Goal: Task Accomplishment & Management: Manage account settings

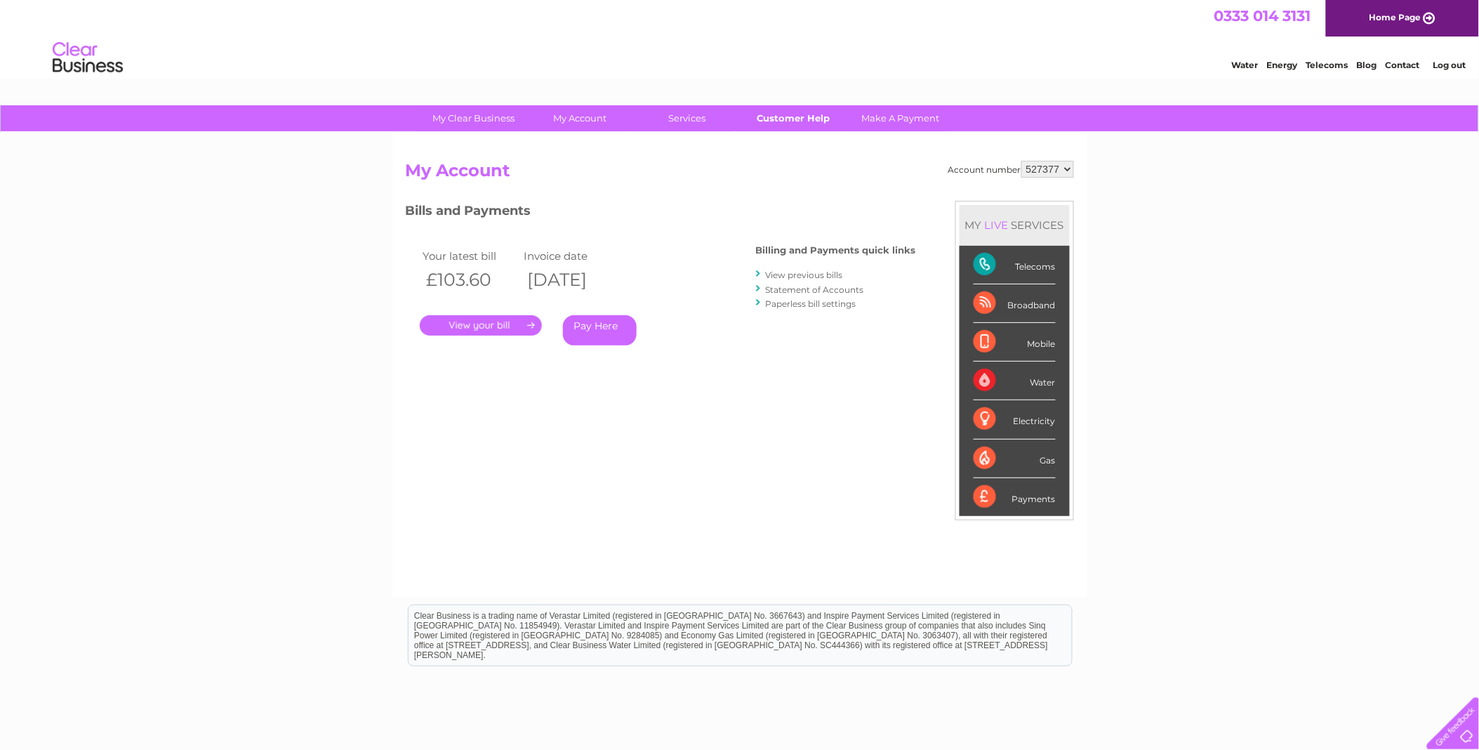
click at [820, 114] on link "Customer Help" at bounding box center [794, 118] width 116 height 26
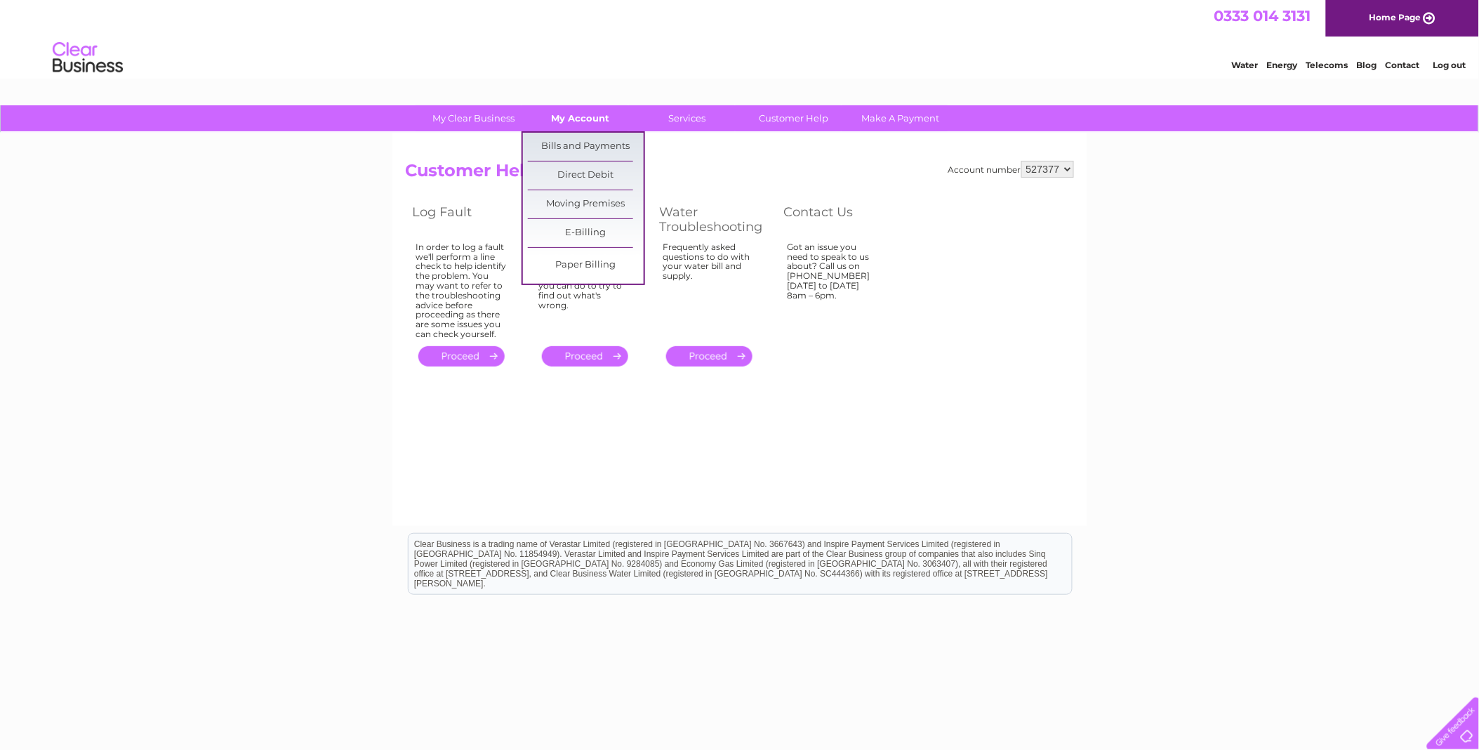
click at [588, 118] on link "My Account" at bounding box center [580, 118] width 116 height 26
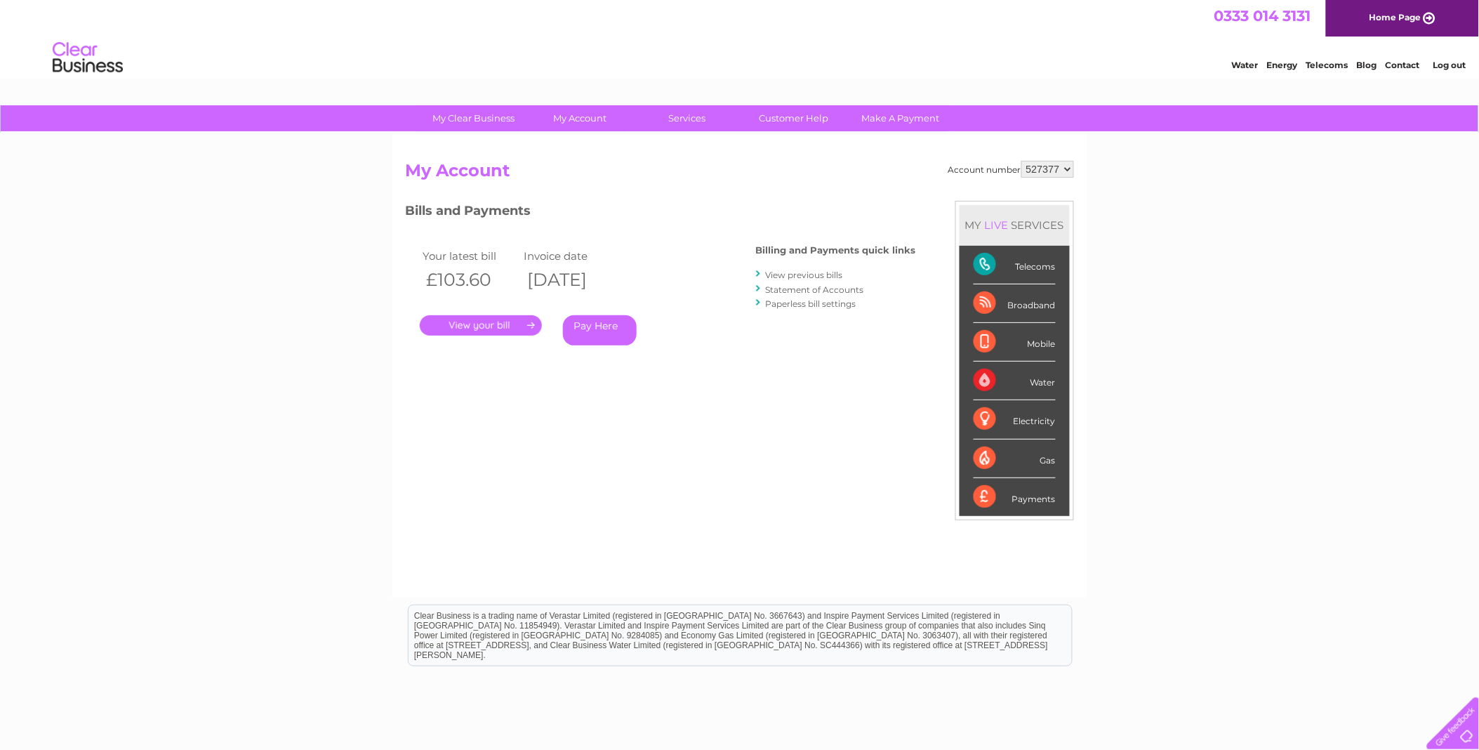
click at [816, 272] on link "View previous bills" at bounding box center [804, 275] width 77 height 11
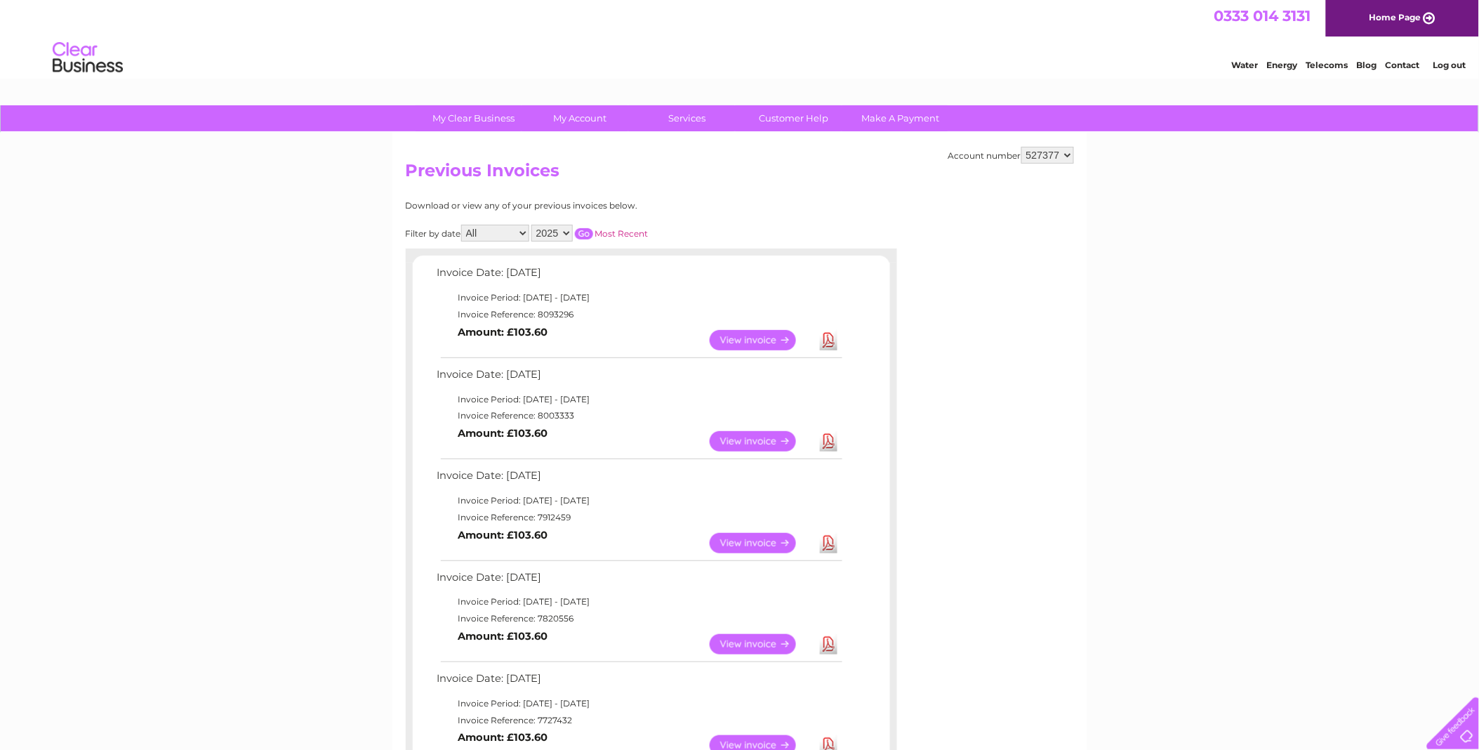
click at [752, 340] on link "View" at bounding box center [761, 340] width 103 height 20
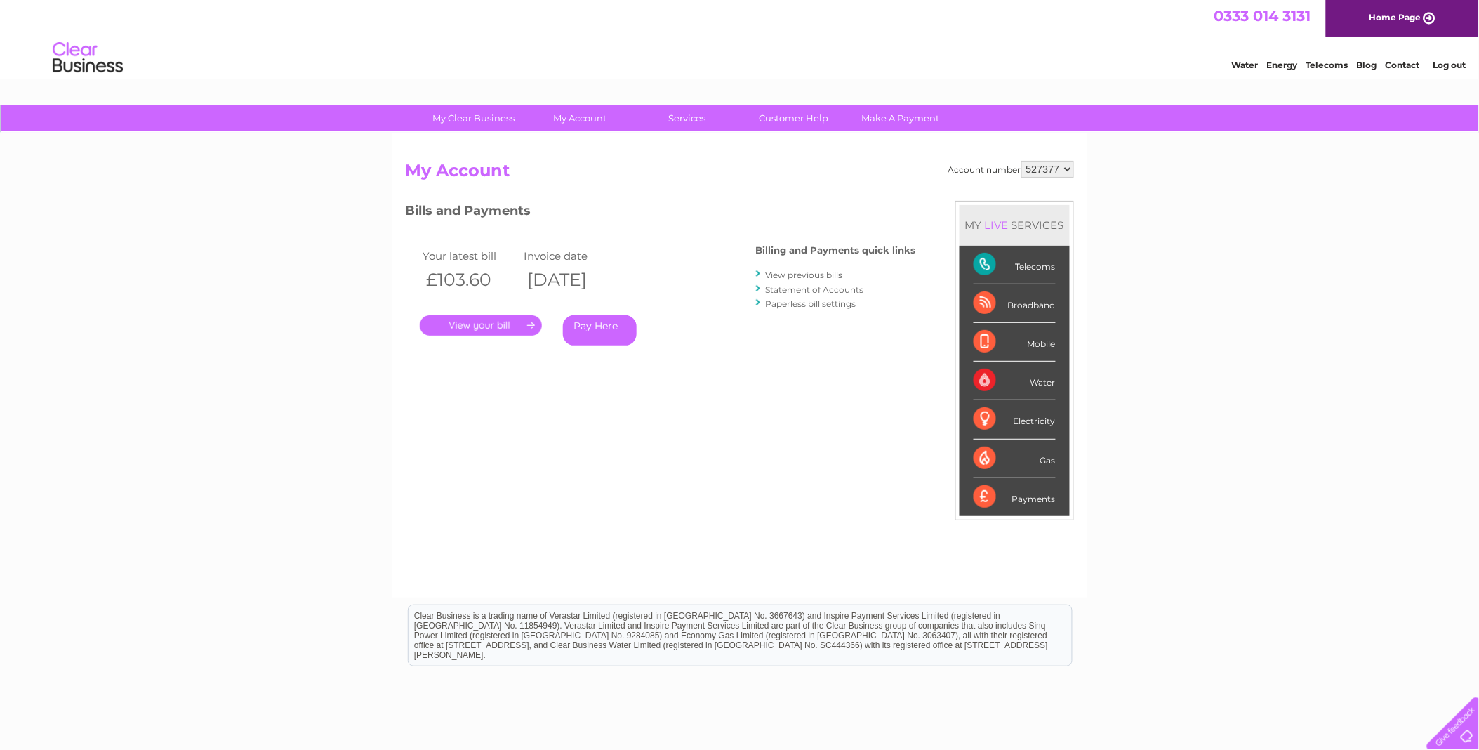
click at [840, 291] on link "Statement of Accounts" at bounding box center [815, 289] width 98 height 11
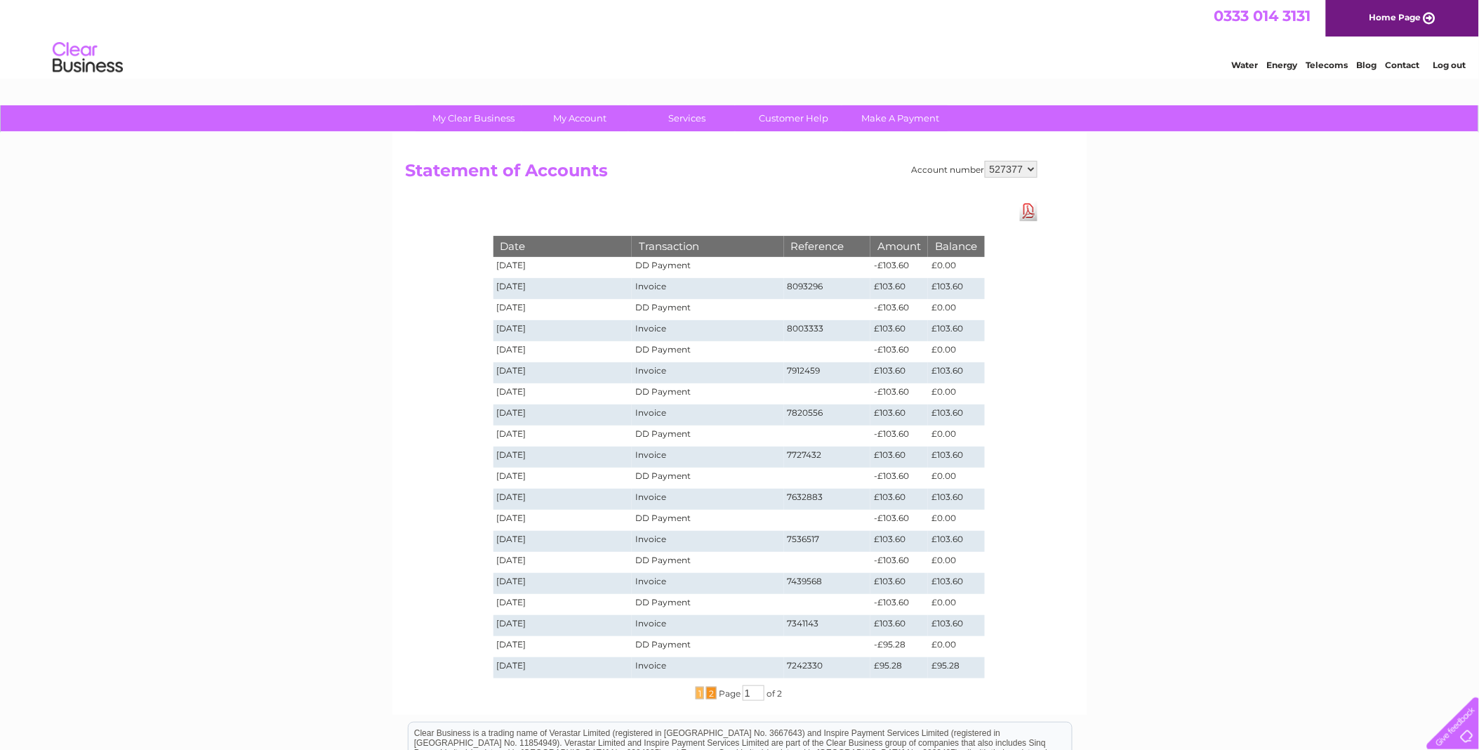
click at [708, 694] on span "2" at bounding box center [711, 693] width 11 height 13
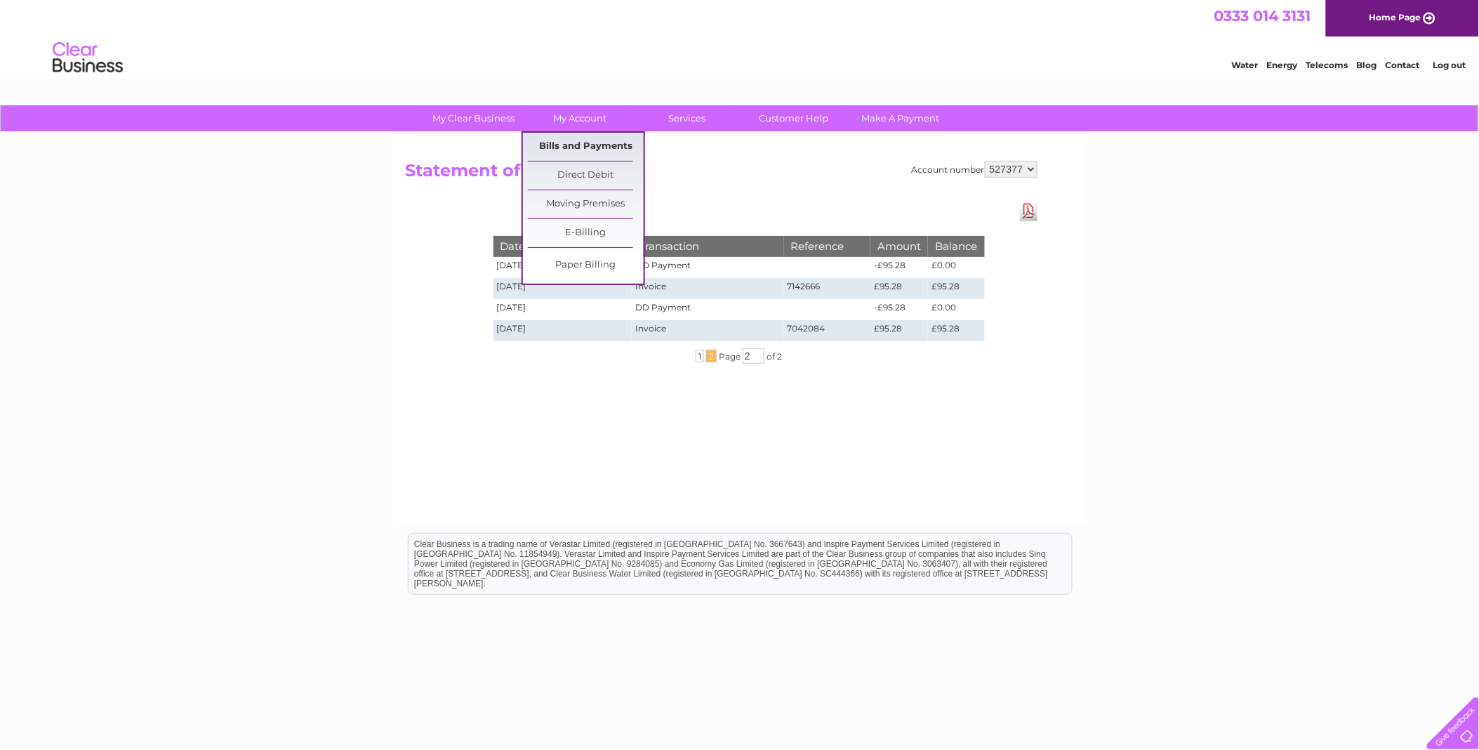
click at [590, 138] on link "Bills and Payments" at bounding box center [586, 147] width 116 height 28
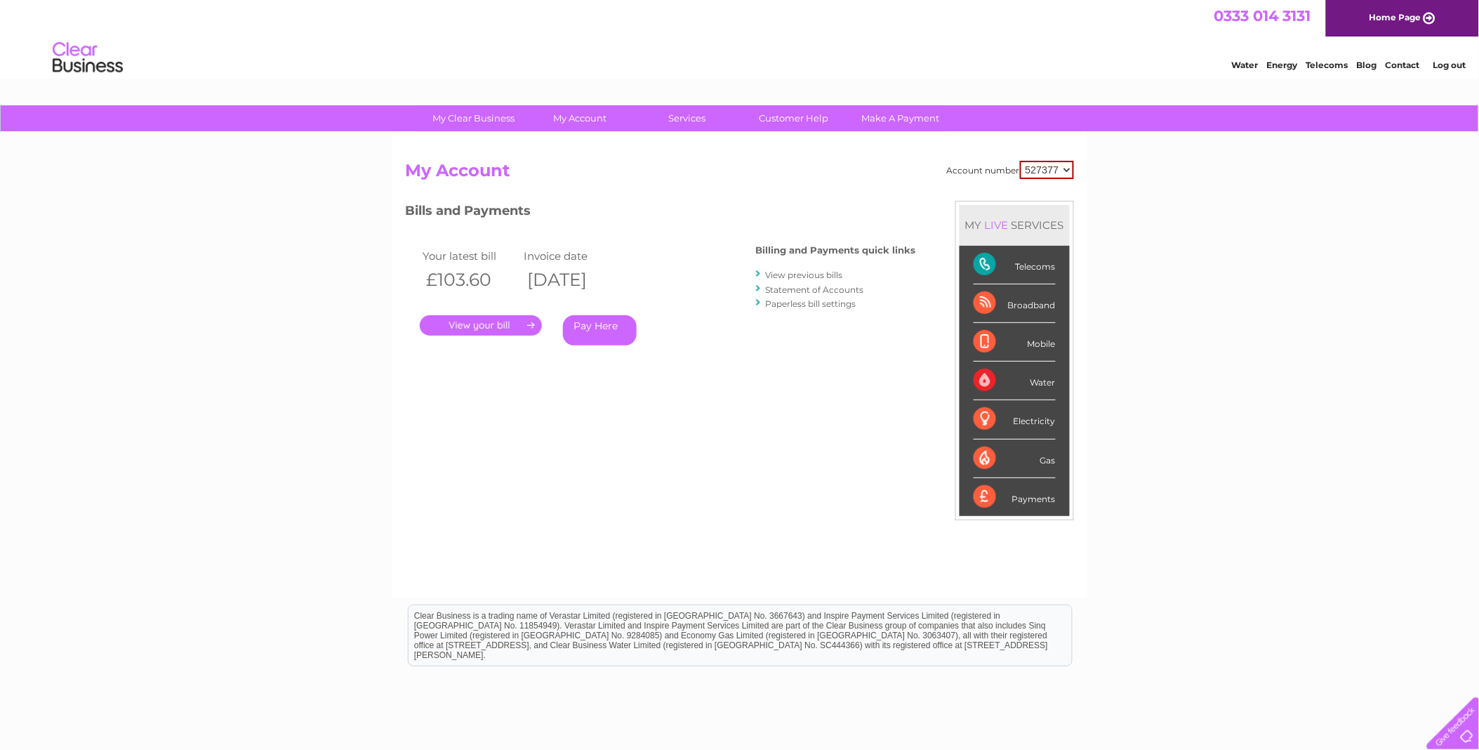
click at [510, 325] on link "." at bounding box center [481, 325] width 122 height 20
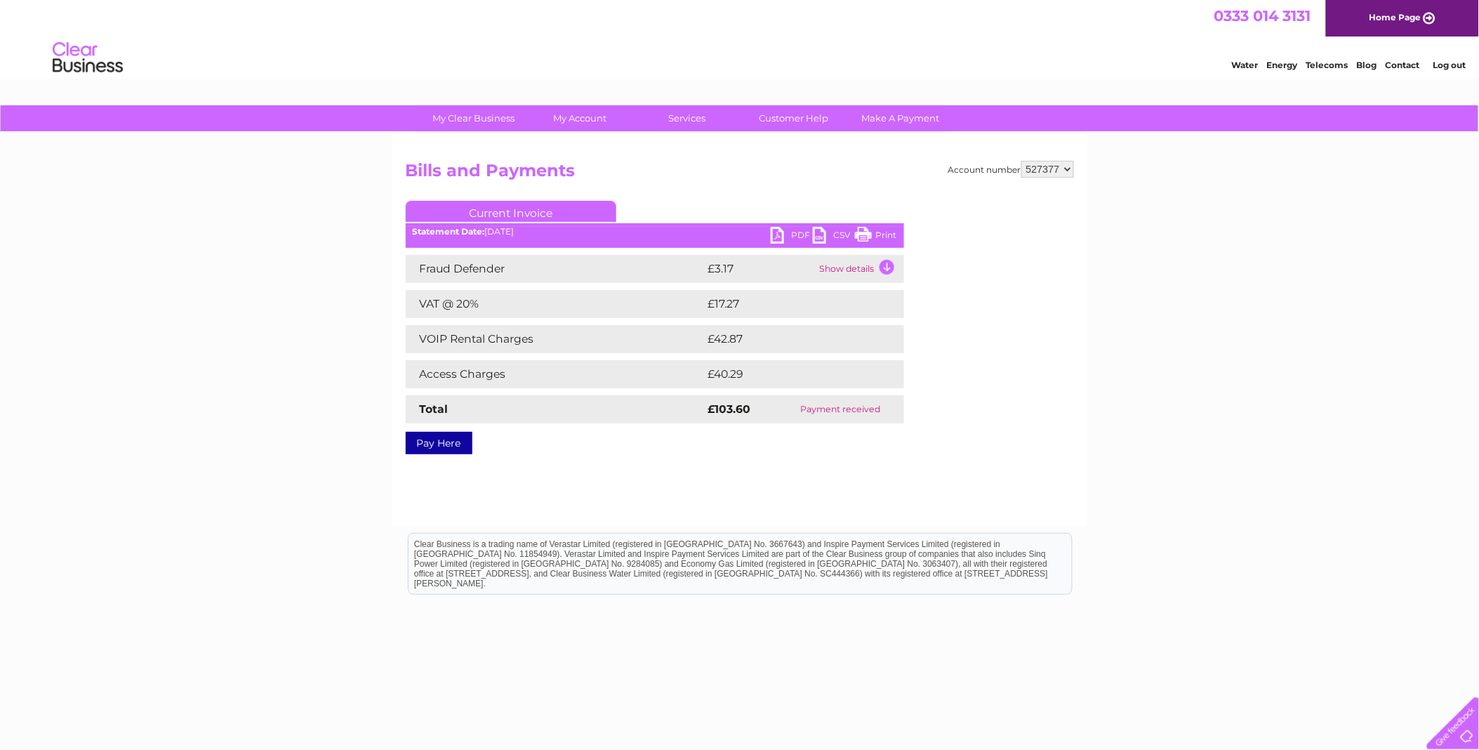
click at [847, 263] on td "Show details" at bounding box center [860, 269] width 88 height 28
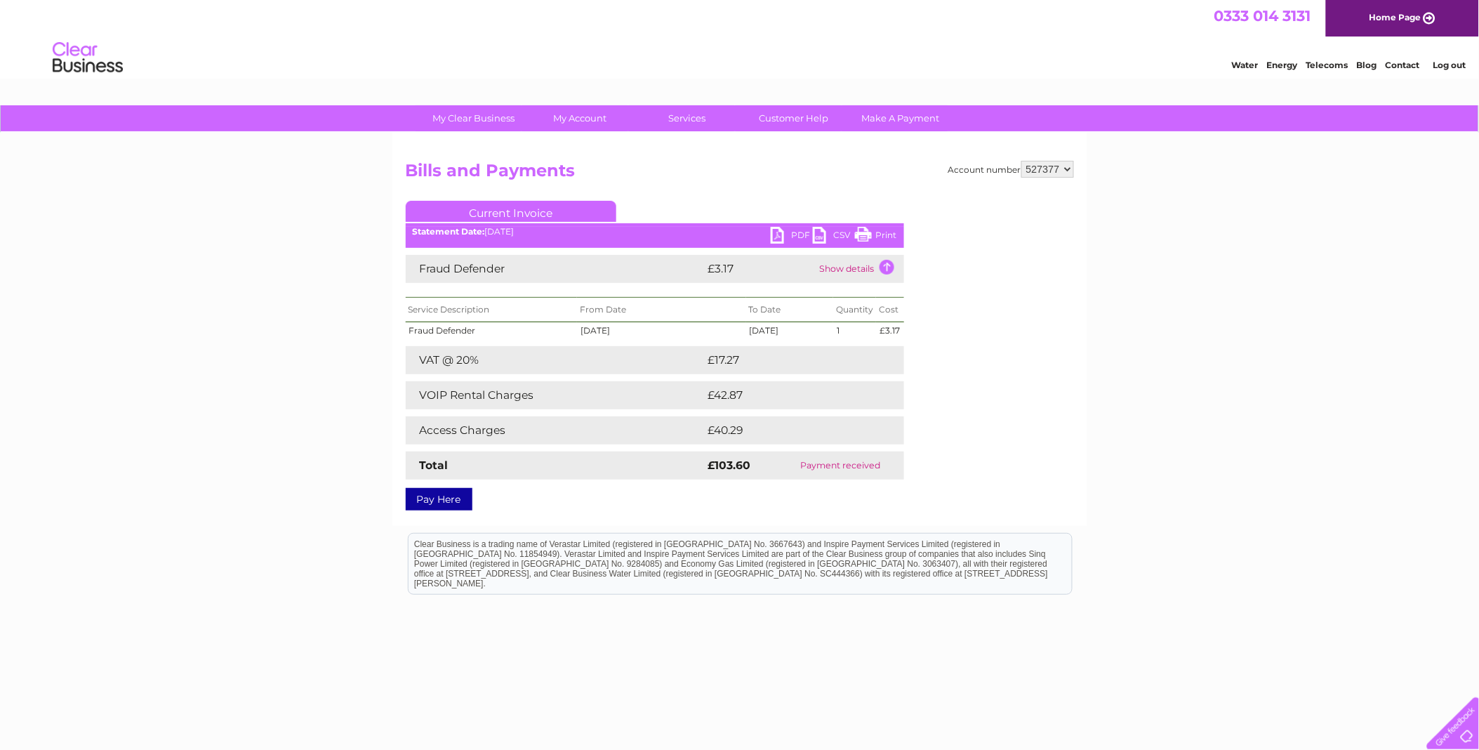
click at [792, 230] on link "PDF" at bounding box center [792, 237] width 42 height 20
click at [781, 235] on link "PDF" at bounding box center [792, 237] width 42 height 20
